Goal: Check status: Check status

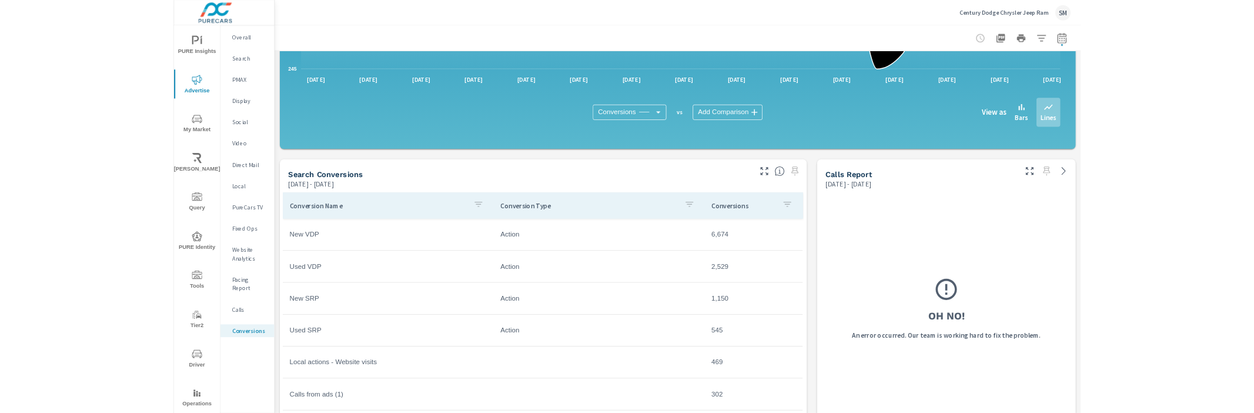
scroll to position [344, 0]
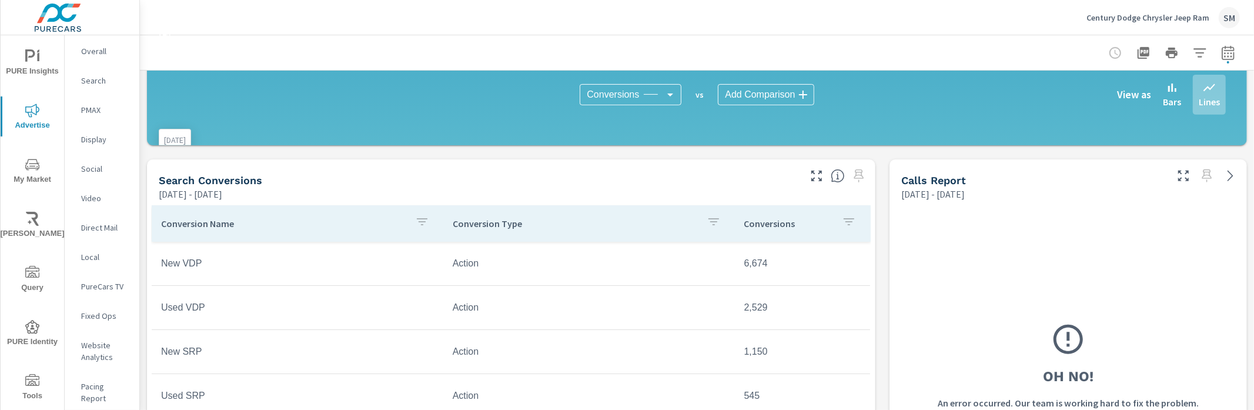
scroll to position [410, 0]
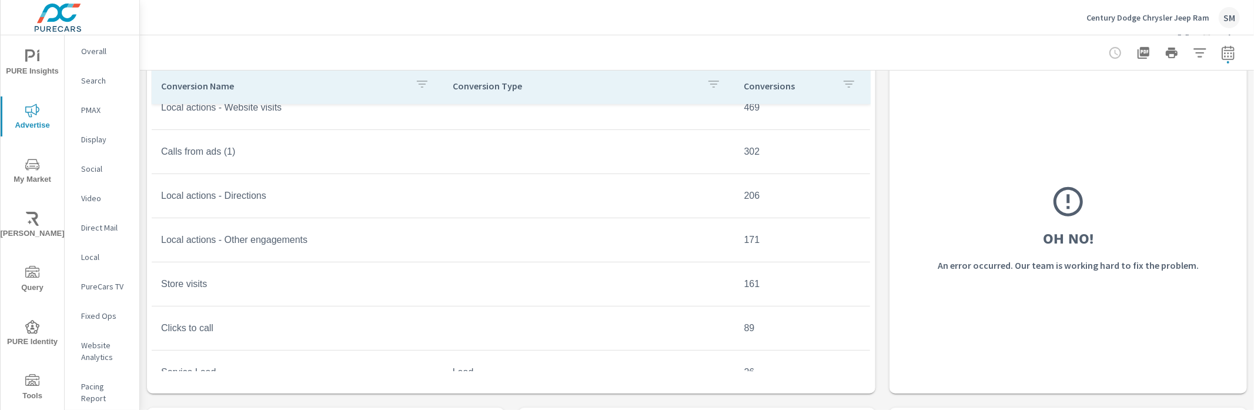
scroll to position [466, 0]
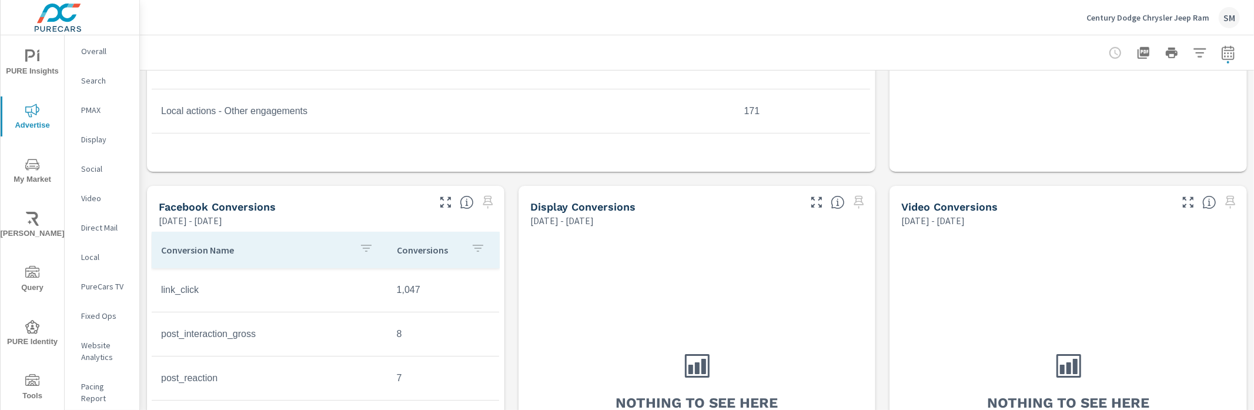
scroll to position [710, 0]
